Goal: Transaction & Acquisition: Purchase product/service

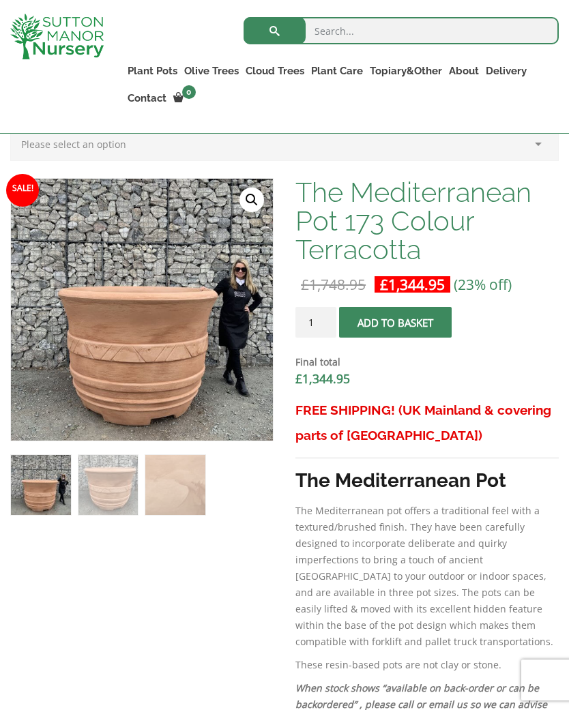
scroll to position [415, 0]
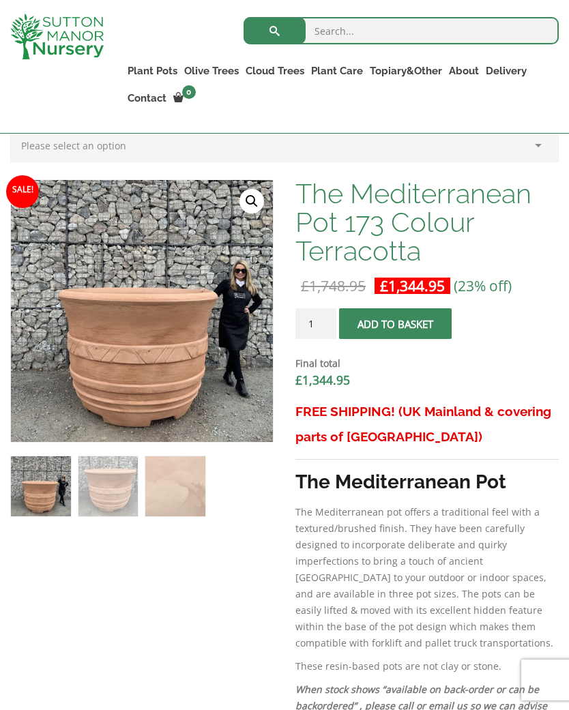
click at [244, 347] on img at bounding box center [352, 521] width 683 height 683
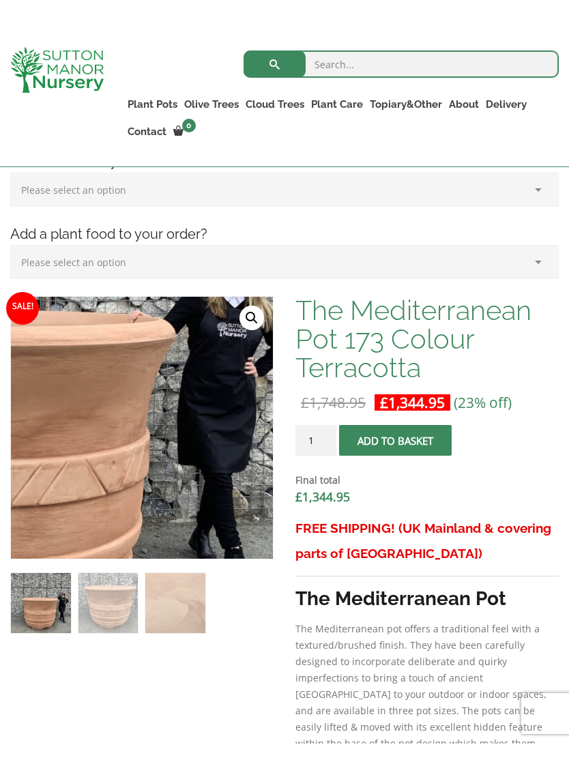
scroll to position [332, 0]
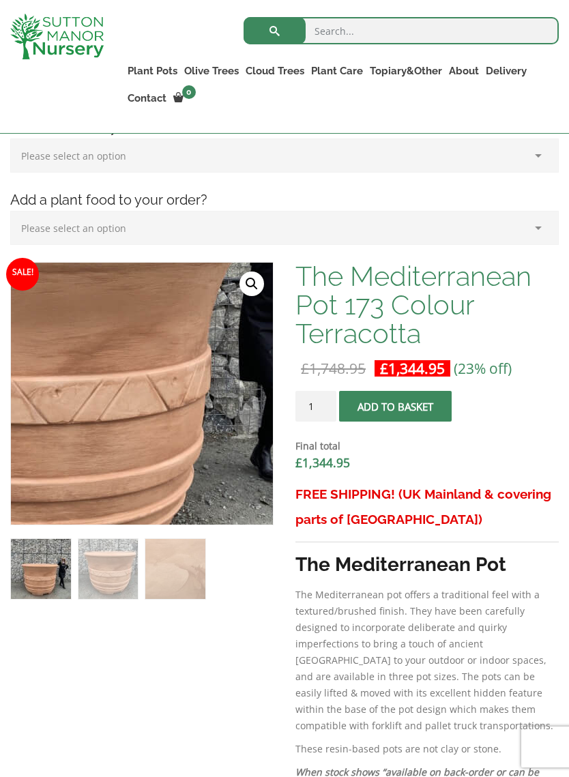
click at [206, 461] on img at bounding box center [39, 286] width 683 height 683
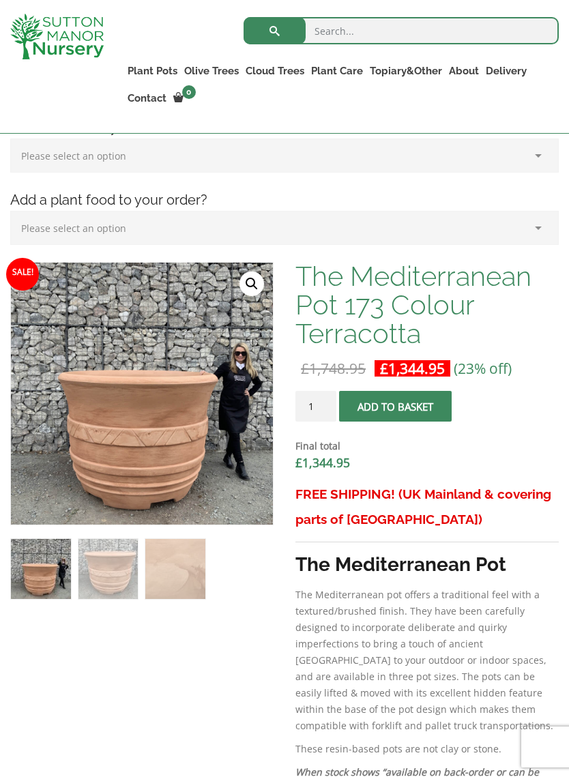
click at [244, 358] on img at bounding box center [39, 286] width 683 height 683
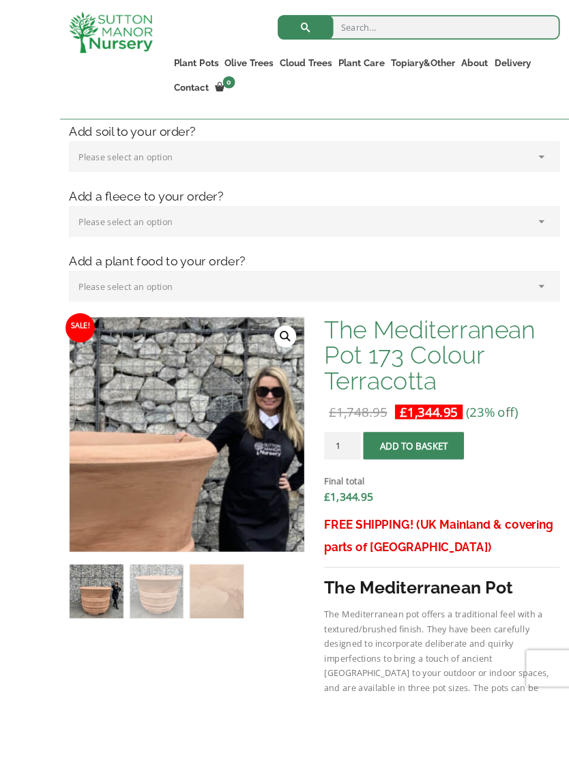
scroll to position [326, 0]
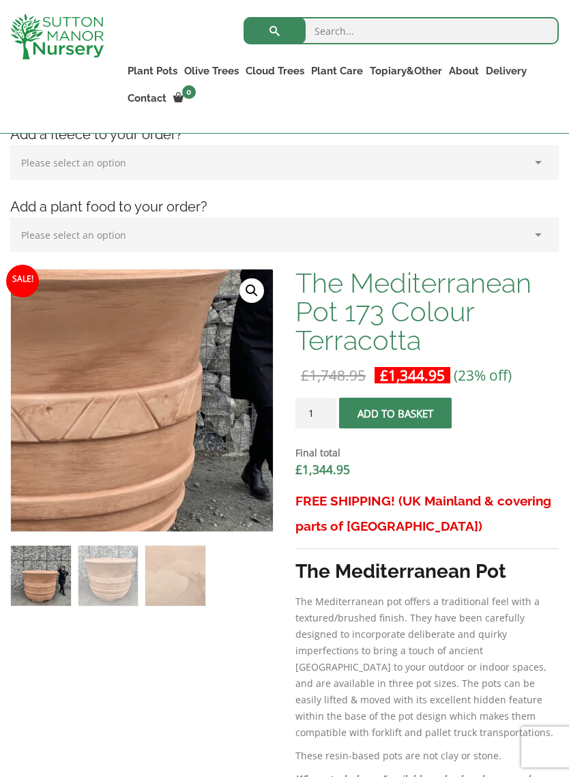
click at [212, 461] on img at bounding box center [30, 304] width 683 height 683
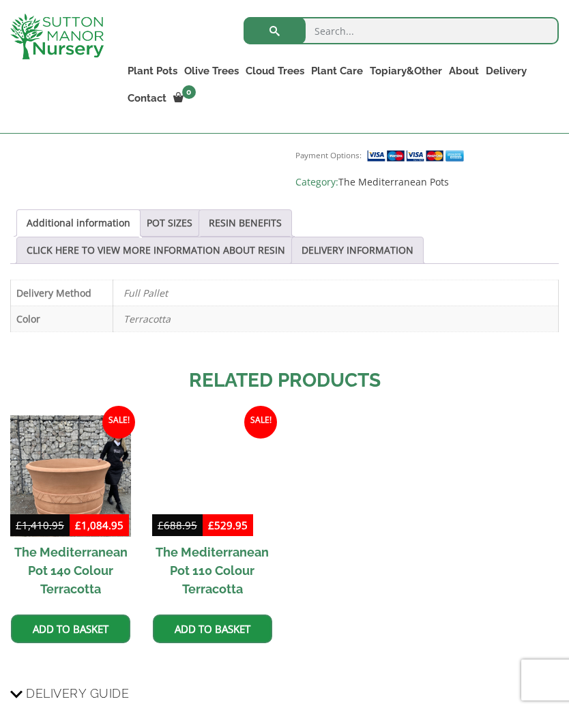
scroll to position [1071, 0]
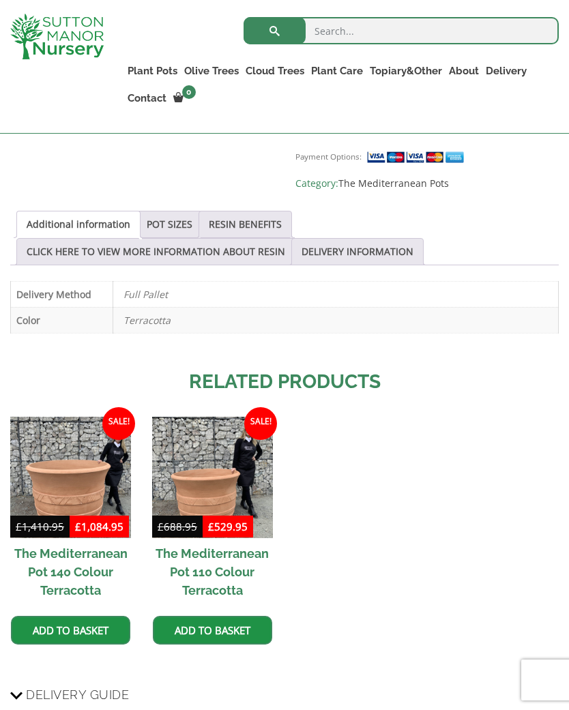
click at [178, 222] on link "POT SIZES" at bounding box center [170, 225] width 46 height 26
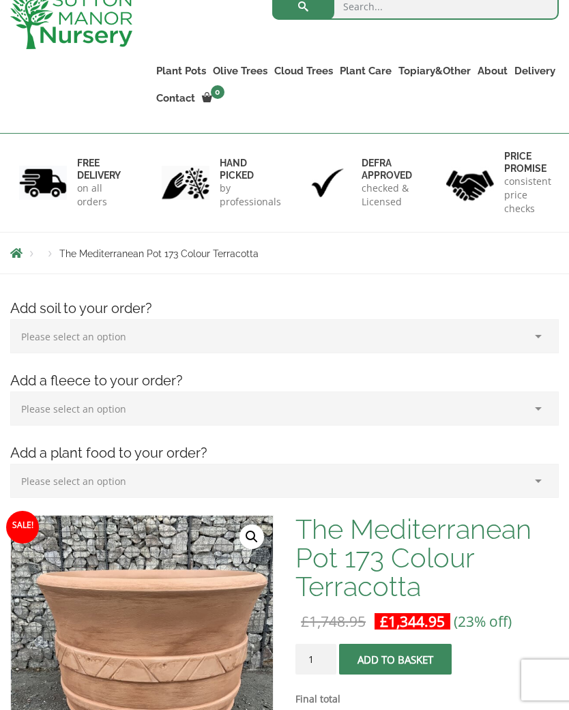
scroll to position [0, 0]
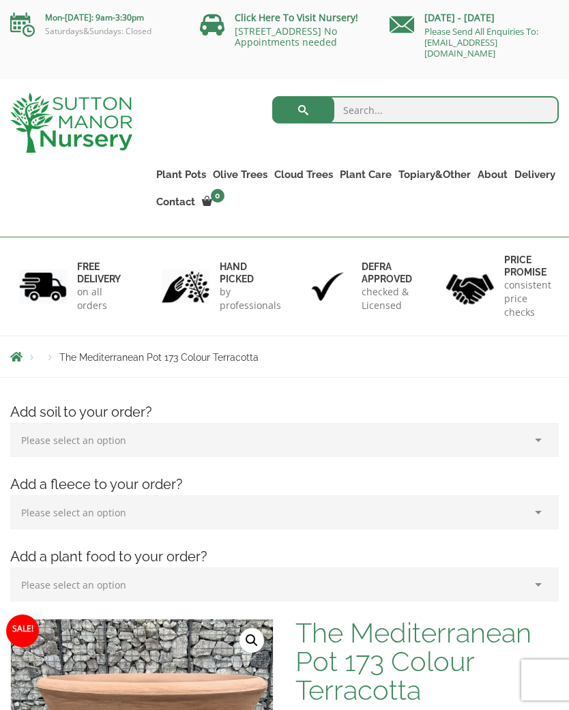
click at [374, 117] on input "search" at bounding box center [415, 109] width 287 height 27
type input "Pot"
click at [303, 110] on button "submit" at bounding box center [303, 109] width 62 height 27
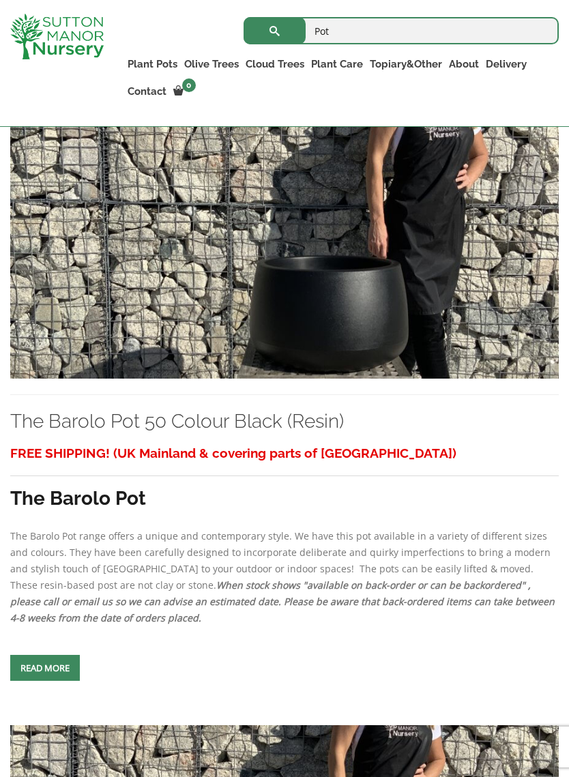
scroll to position [345, 0]
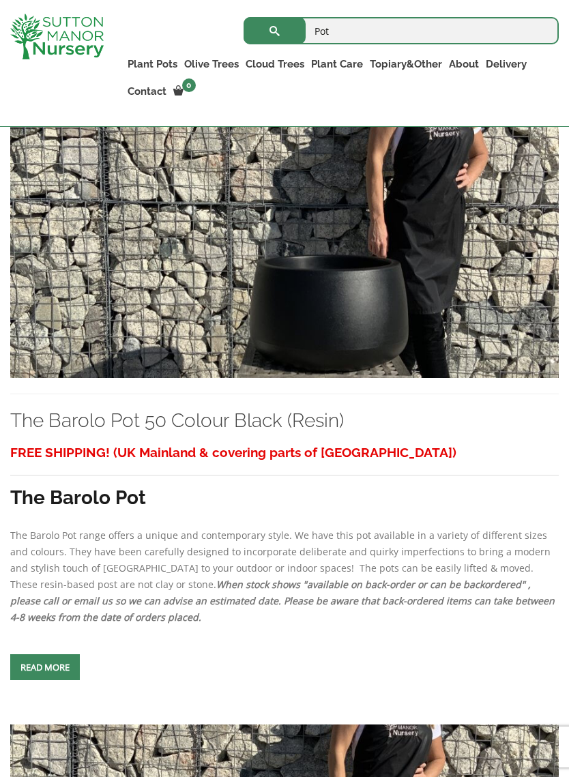
click at [388, 300] on img at bounding box center [284, 246] width 549 height 263
